Goal: Task Accomplishment & Management: Complete application form

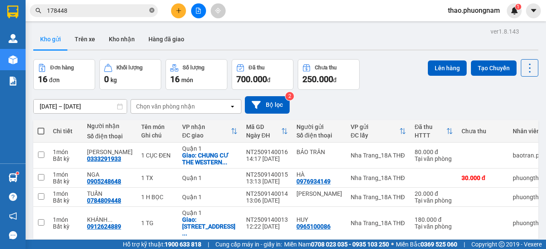
click at [151, 14] on span at bounding box center [151, 11] width 5 height 8
click at [175, 9] on button at bounding box center [178, 10] width 15 height 15
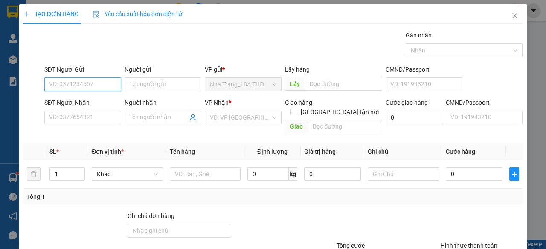
click at [92, 88] on input "SĐT Người Gửi" at bounding box center [82, 85] width 77 height 14
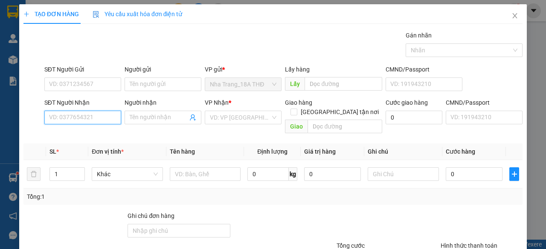
click at [86, 121] on input "SĐT Người Nhận" at bounding box center [82, 118] width 77 height 14
type input "0942818908"
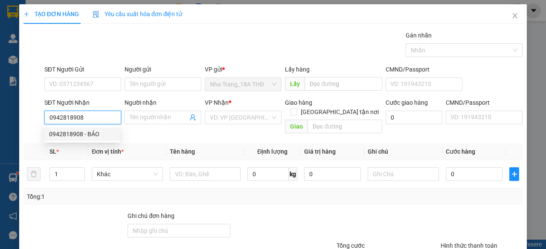
click at [58, 136] on div "0942818908 - BẢO" at bounding box center [82, 134] width 66 height 9
type input "BẢO"
checkbox input "true"
type input "KHO TCS QUỐC TẾ, [GEOGRAPHIC_DATA], [GEOGRAPHIC_DATA], [GEOGRAPHIC_DATA] (GTN :…"
type input "120.000"
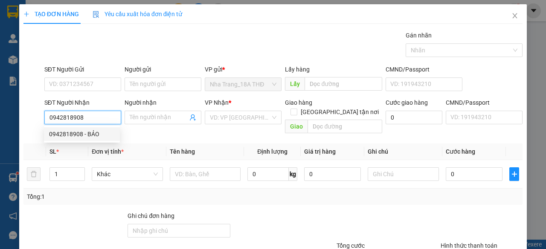
type input "120.000"
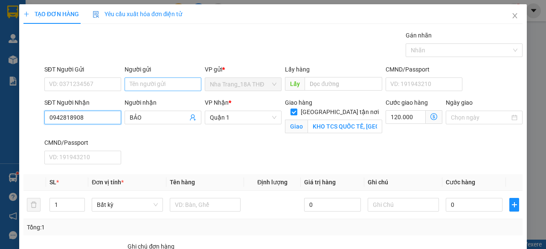
type input "0942818908"
click at [130, 87] on input "Người gửi" at bounding box center [163, 85] width 77 height 14
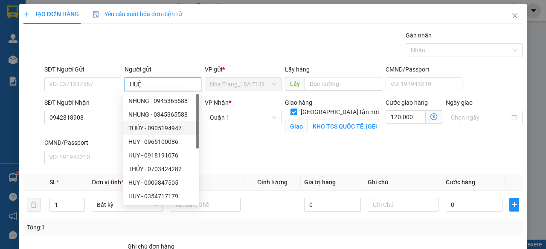
type input "HUỆ"
click at [270, 145] on div "SĐT Người Nhận 0942818908 Người nhận BẢO VP Nhận * [GEOGRAPHIC_DATA] tận nơi [G…" at bounding box center [283, 133] width 481 height 70
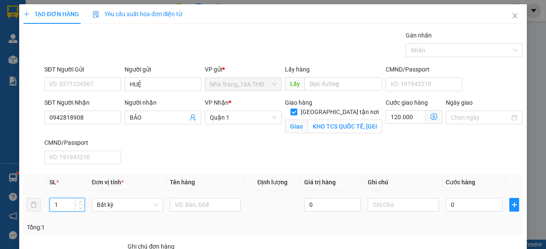
drag, startPoint x: 61, startPoint y: 203, endPoint x: 44, endPoint y: 198, distance: 18.2
click at [44, 198] on tr "1 Bất kỳ 0 0" at bounding box center [272, 205] width 499 height 29
type input "2"
click at [189, 206] on input "text" at bounding box center [205, 205] width 71 height 14
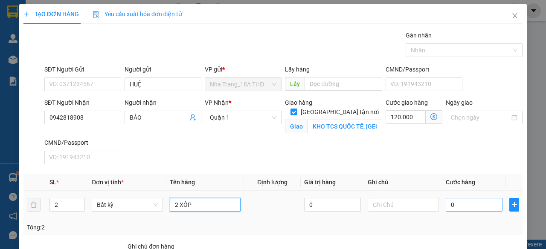
type input "2 XỐP"
click at [446, 208] on input "0" at bounding box center [474, 205] width 57 height 14
type input "001"
type input "120.001"
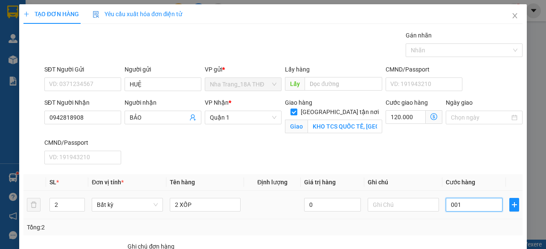
type input "0.010"
type input "120.010"
type input "00.100"
type input "120.100"
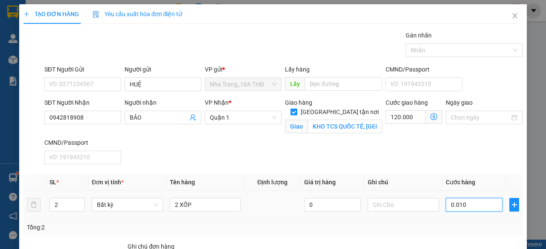
type input "120.100"
type input "100.000"
type input "220.000"
click at [425, 153] on div "SĐT Người Nhận 0942818908 Người nhận BẢO VP Nhận * [GEOGRAPHIC_DATA] tận nơi [G…" at bounding box center [283, 133] width 481 height 70
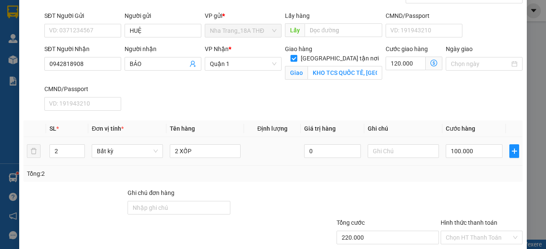
scroll to position [104, 0]
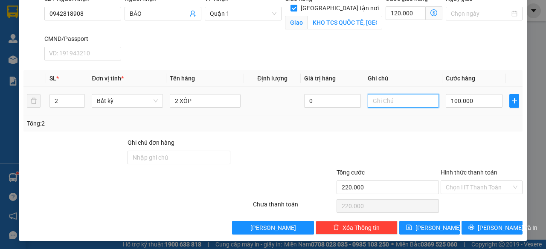
click at [426, 99] on input "text" at bounding box center [403, 101] width 71 height 14
type input "GIAO TRC 9H SÁNG"
click at [456, 148] on div at bounding box center [482, 153] width 84 height 30
click at [477, 187] on input "Hình thức thanh toán" at bounding box center [479, 187] width 66 height 13
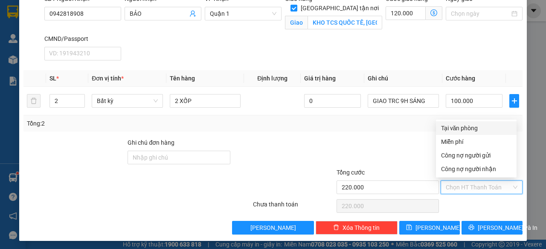
click at [460, 125] on div "Tại văn phòng" at bounding box center [476, 128] width 70 height 9
type input "0"
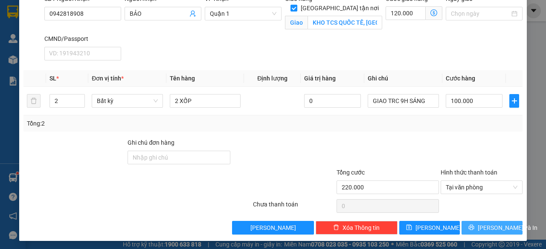
click at [484, 226] on span "[PERSON_NAME] và In" at bounding box center [508, 227] width 60 height 9
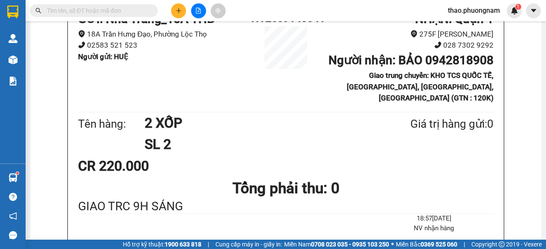
scroll to position [85, 0]
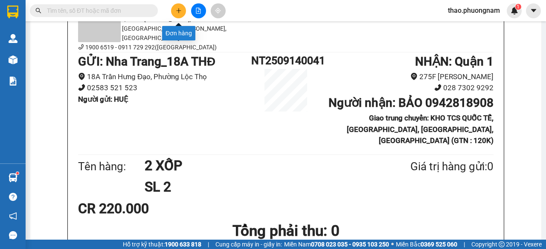
click at [182, 11] on button at bounding box center [178, 10] width 15 height 15
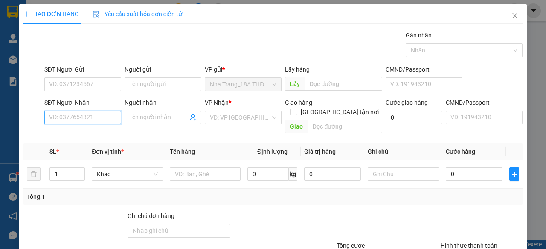
click at [58, 113] on input "SĐT Người Nhận" at bounding box center [82, 118] width 77 height 14
type input "0909160249"
click at [100, 137] on div "0909160249 - ĐÀO" at bounding box center [82, 134] width 66 height 9
type input "ĐÀO"
type input "0909160249"
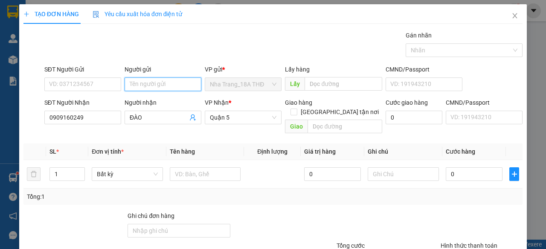
click at [145, 86] on input "Người gửi" at bounding box center [163, 85] width 77 height 14
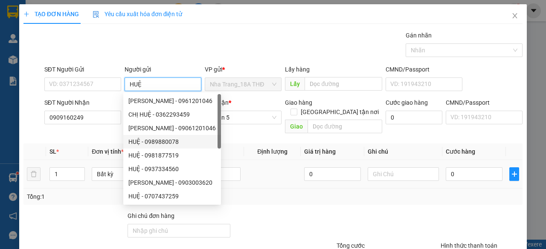
type input "HUỆ"
click at [292, 177] on td at bounding box center [272, 174] width 57 height 29
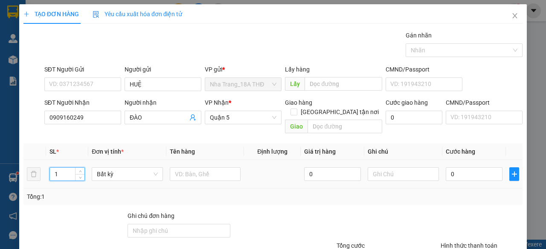
drag, startPoint x: 61, startPoint y: 162, endPoint x: 45, endPoint y: 163, distance: 15.8
click at [46, 163] on td "1" at bounding box center [67, 174] width 43 height 29
type input "2"
click at [183, 168] on input "text" at bounding box center [205, 175] width 71 height 14
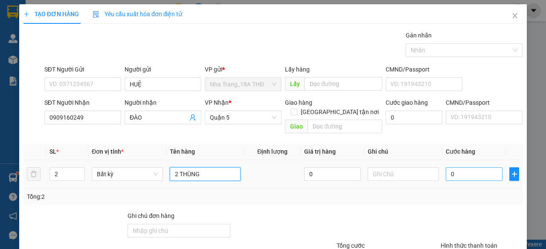
type input "2 THÙNG"
click at [473, 168] on input "0" at bounding box center [474, 175] width 57 height 14
type input "004"
type input "4"
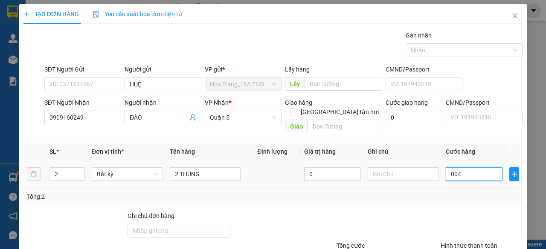
type input "0.040"
type input "40"
type input "40.000"
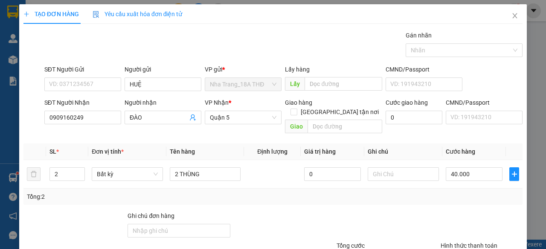
click at [475, 192] on div "Tổng: 2" at bounding box center [273, 196] width 492 height 9
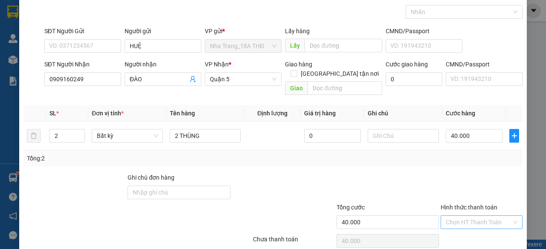
scroll to position [65, 0]
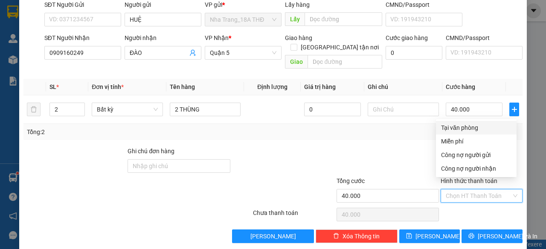
click at [464, 190] on input "Hình thức thanh toán" at bounding box center [479, 196] width 66 height 13
click at [448, 130] on div "Tại văn phòng" at bounding box center [476, 127] width 70 height 9
type input "0"
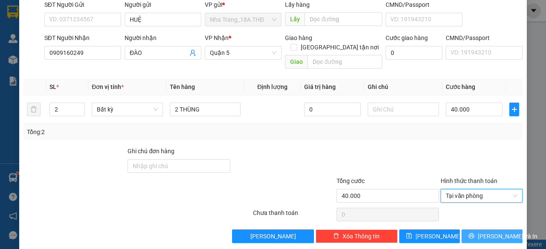
click at [476, 230] on button "[PERSON_NAME] và In" at bounding box center [491, 237] width 61 height 14
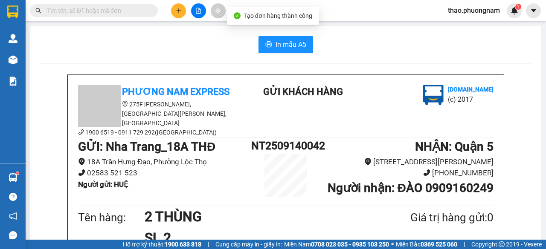
scroll to position [43, 0]
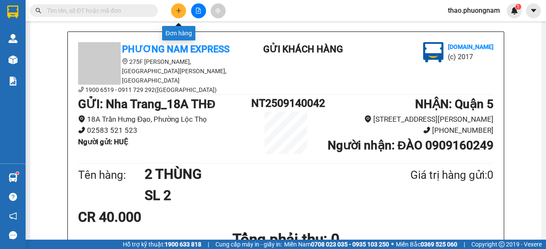
click at [177, 6] on button at bounding box center [178, 10] width 15 height 15
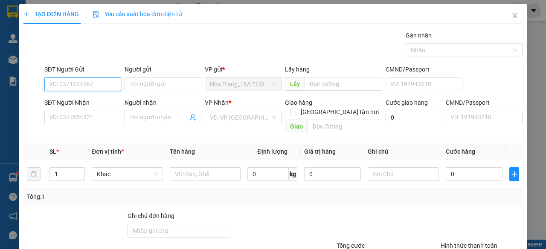
click at [104, 81] on input "SĐT Người Gửi" at bounding box center [82, 85] width 77 height 14
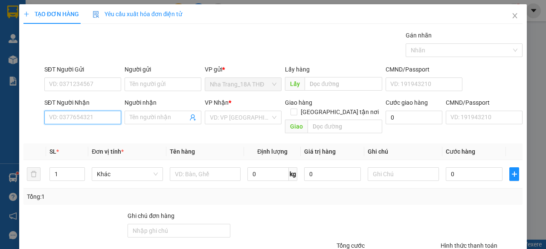
click at [70, 119] on input "SĐT Người Nhận" at bounding box center [82, 118] width 77 height 14
type input "0774920132"
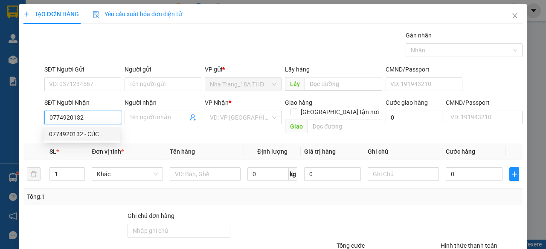
click at [78, 136] on div "0774920132 - CÚC" at bounding box center [82, 134] width 66 height 9
type input "CÚC"
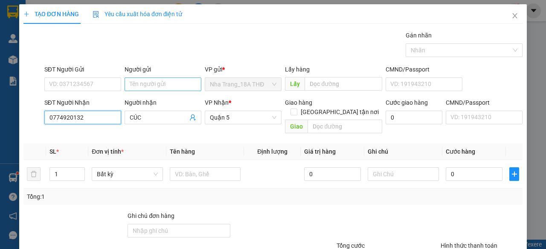
type input "0774920132"
click at [141, 85] on input "Người gửi" at bounding box center [163, 85] width 77 height 14
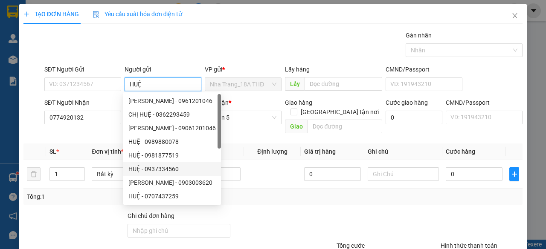
type input "HUỆ"
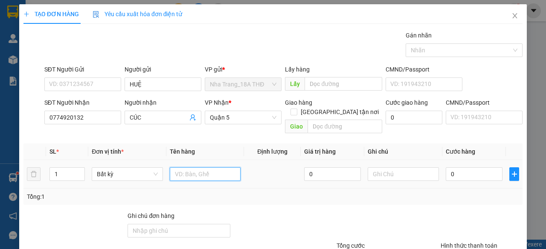
click at [177, 168] on input "text" at bounding box center [205, 175] width 71 height 14
type input "1 THÙNG"
click at [452, 168] on input "0" at bounding box center [474, 175] width 57 height 14
type input "004"
type input "4"
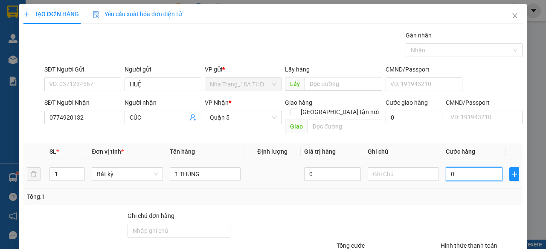
type input "4"
type input "0.040"
type input "40"
type input "40.000"
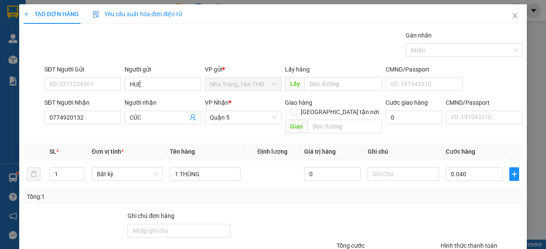
type input "40.000"
click at [457, 195] on div "Transit Pickup Surcharge Ids Transit Deliver Surcharge Ids Transit Deliver Surc…" at bounding box center [272, 170] width 499 height 278
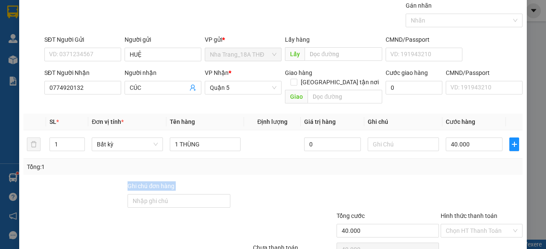
scroll to position [65, 0]
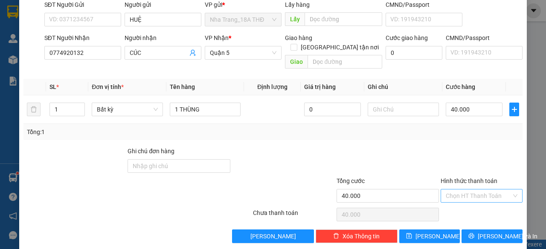
click at [458, 190] on input "Hình thức thanh toán" at bounding box center [479, 196] width 66 height 13
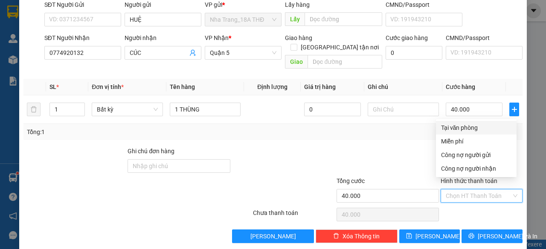
click at [453, 131] on div "Tại văn phòng" at bounding box center [476, 127] width 70 height 9
type input "0"
click at [453, 131] on div "Transit Pickup Surcharge Ids Transit Deliver Surcharge Ids Transit Deliver Surc…" at bounding box center [272, 105] width 499 height 278
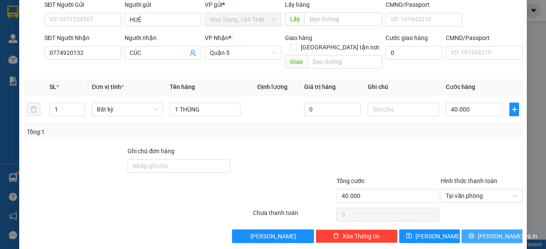
click at [478, 232] on span "[PERSON_NAME] và In" at bounding box center [508, 236] width 60 height 9
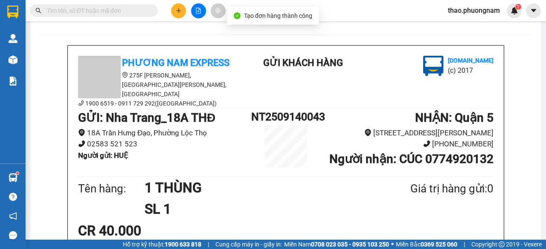
scroll to position [43, 0]
